Goal: Task Accomplishment & Management: Use online tool/utility

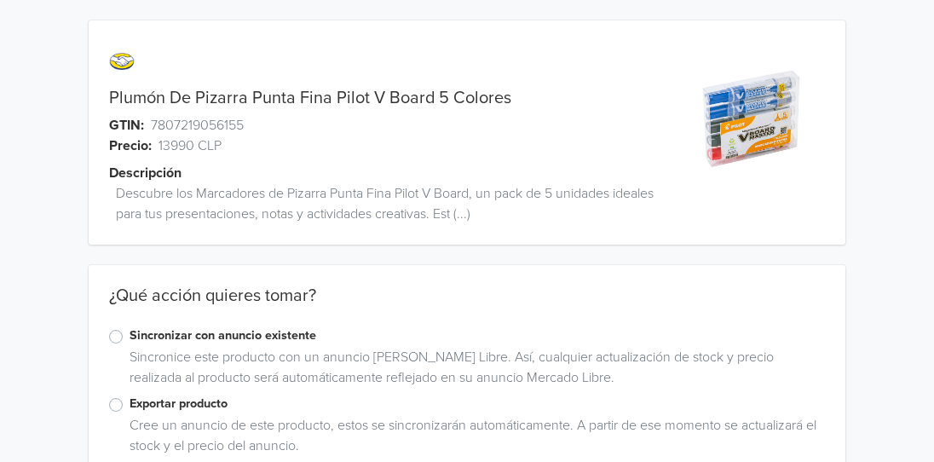
click at [130, 403] on label "Exportar producto" at bounding box center [478, 404] width 696 height 19
click at [0, 0] on input "Exportar producto" at bounding box center [0, 0] width 0 height 0
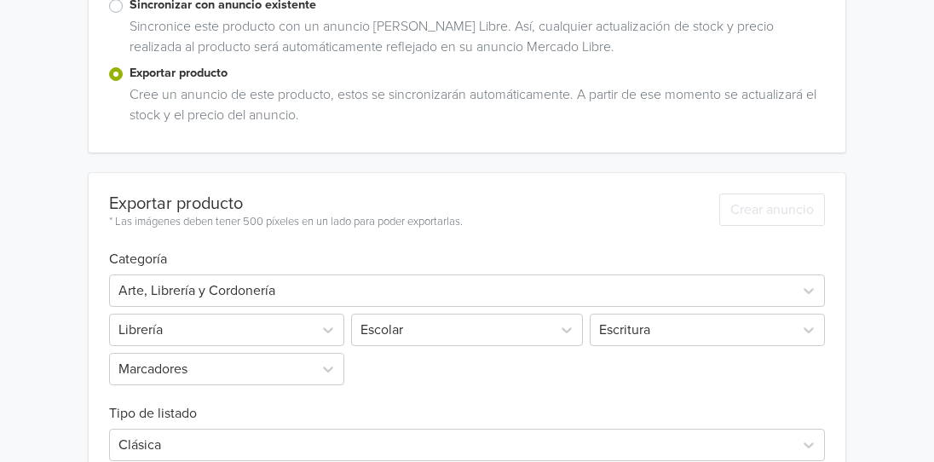
scroll to position [656, 0]
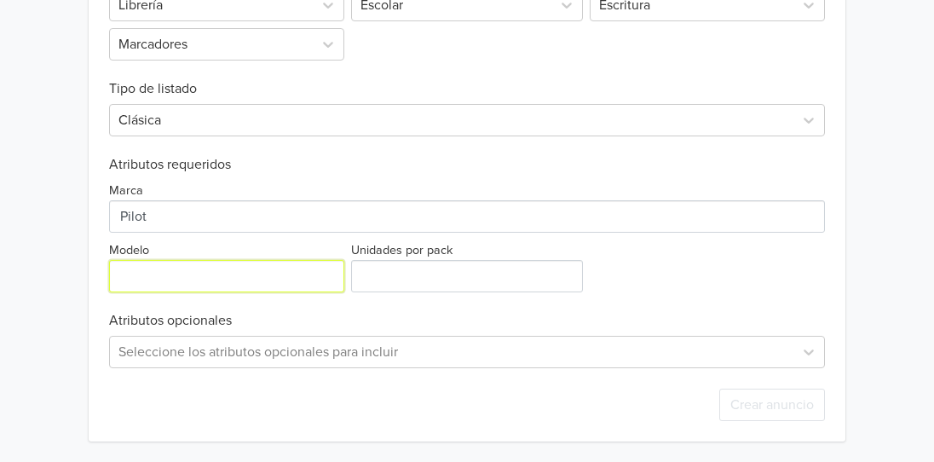
click at [246, 281] on input "Modelo" at bounding box center [226, 276] width 235 height 32
type input "P"
type input "v"
type input "V Board Master"
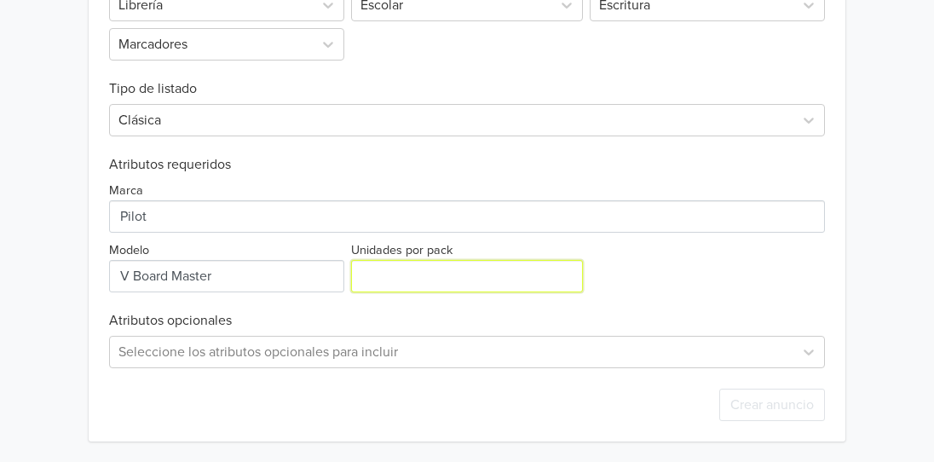
click at [398, 280] on input "Unidades por pack" at bounding box center [467, 276] width 232 height 32
type input "5"
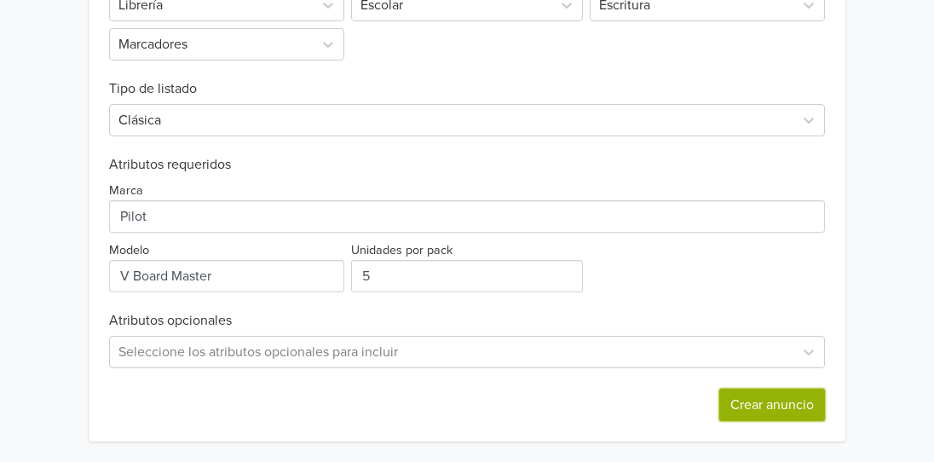
click at [744, 404] on button "Crear anuncio" at bounding box center [773, 405] width 106 height 32
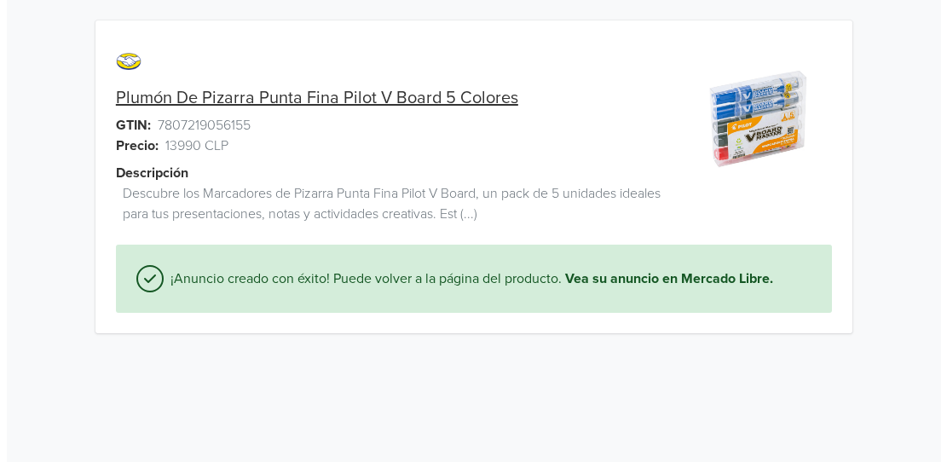
scroll to position [0, 0]
